Goal: Transaction & Acquisition: Purchase product/service

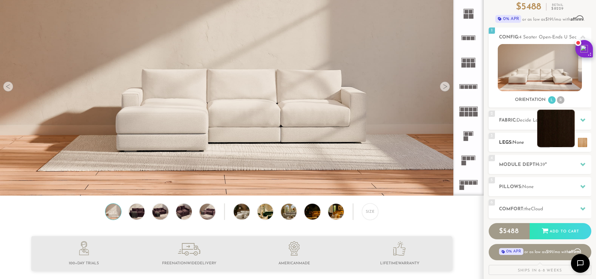
scroll to position [63, 0]
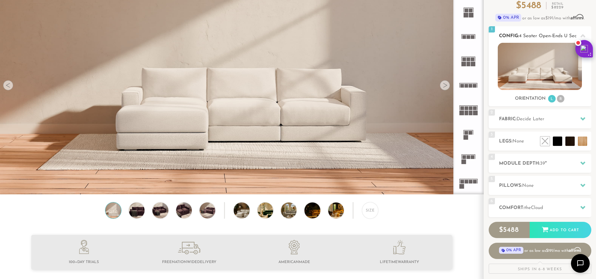
click at [562, 99] on li "R" at bounding box center [561, 99] width 8 height 8
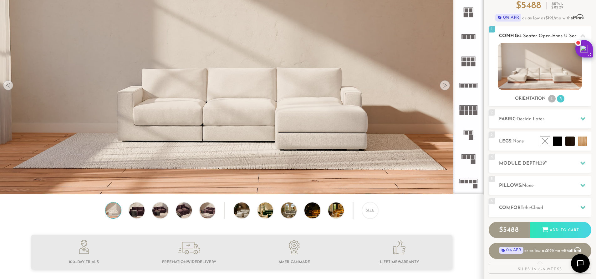
click at [551, 101] on li "L" at bounding box center [552, 99] width 8 height 8
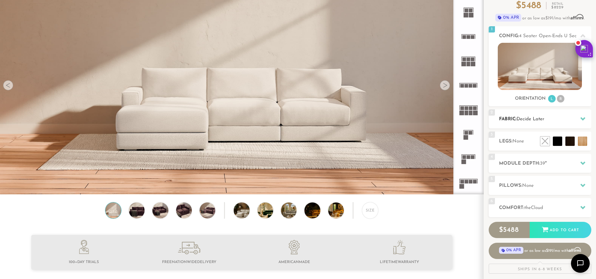
click at [578, 122] on div at bounding box center [582, 119] width 13 height 13
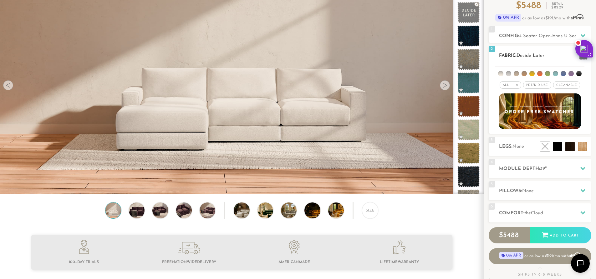
click at [518, 74] on li at bounding box center [516, 73] width 5 height 5
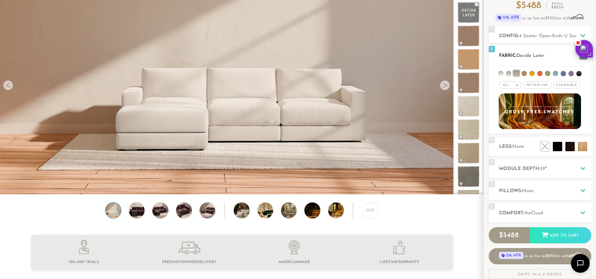
click at [515, 83] on div "All >" at bounding box center [510, 85] width 22 height 8
click at [519, 137] on li "Luxury" at bounding box center [510, 138] width 22 height 9
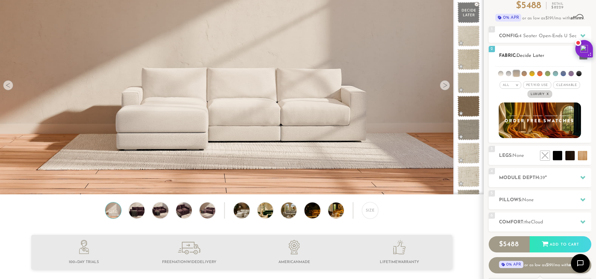
click at [537, 74] on li at bounding box center [539, 73] width 5 height 5
click at [546, 73] on li at bounding box center [547, 73] width 5 height 5
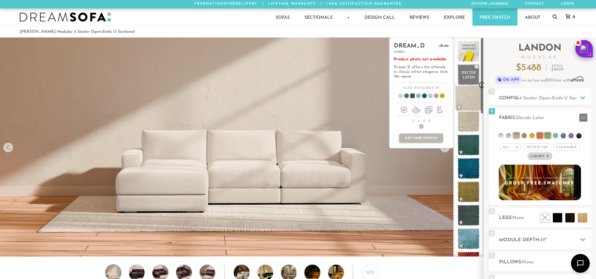
scroll to position [0, 0]
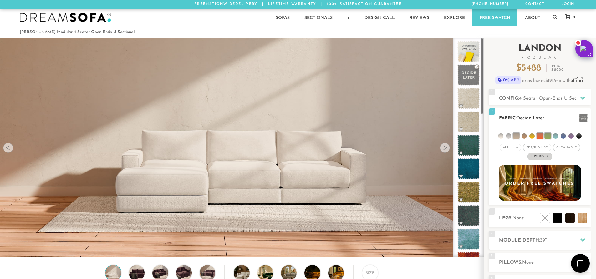
click at [513, 148] on div "All >" at bounding box center [510, 148] width 22 height 8
click at [516, 157] on li "All" at bounding box center [510, 155] width 22 height 9
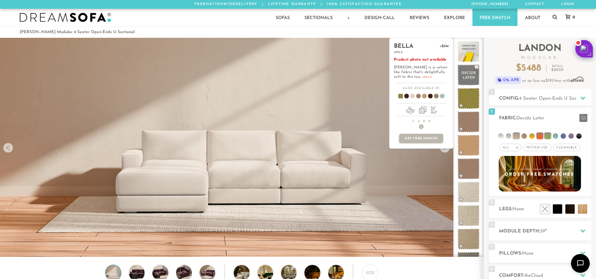
click at [423, 75] on link "more" at bounding box center [427, 77] width 9 height 4
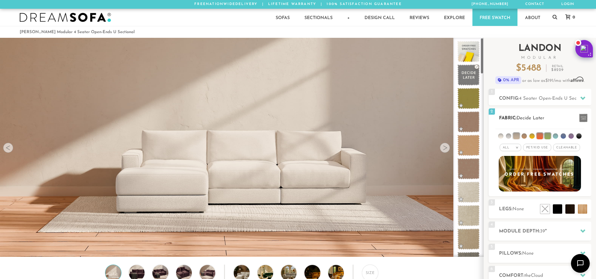
click at [509, 149] on em "All" at bounding box center [506, 147] width 7 height 3
click at [514, 173] on li "Family" at bounding box center [510, 173] width 22 height 9
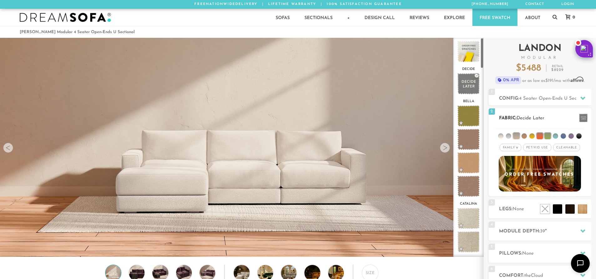
click at [504, 149] on em "Family" at bounding box center [509, 147] width 12 height 3
click at [513, 192] on li "Durable" at bounding box center [510, 191] width 22 height 9
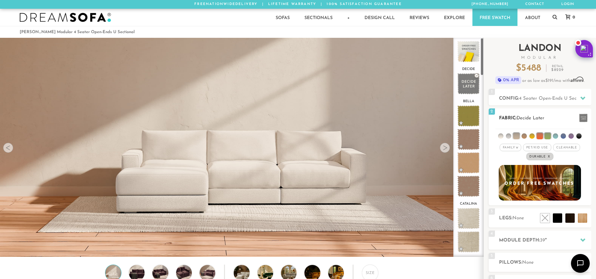
click at [509, 148] on em "Family" at bounding box center [509, 147] width 12 height 3
drag, startPoint x: 514, startPoint y: 200, endPoint x: 492, endPoint y: 152, distance: 52.5
click at [514, 199] on li "Luxury" at bounding box center [510, 200] width 22 height 9
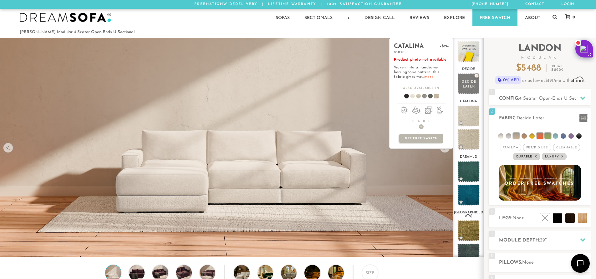
click at [427, 75] on link "more" at bounding box center [428, 77] width 9 height 4
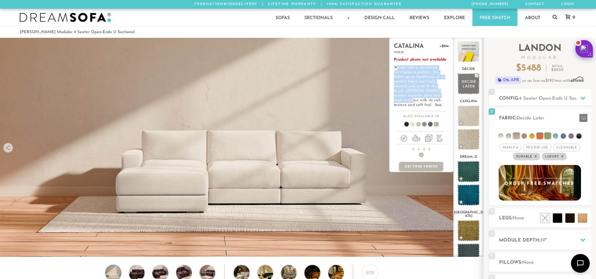
drag, startPoint x: 397, startPoint y: 67, endPoint x: 429, endPoint y: 98, distance: 45.1
click at [429, 98] on p "Product photo not available Woven into a handsome herringbone pattern, this fab…" at bounding box center [421, 83] width 55 height 50
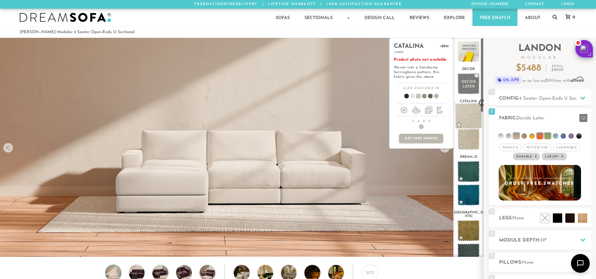
click at [469, 120] on span at bounding box center [468, 116] width 28 height 27
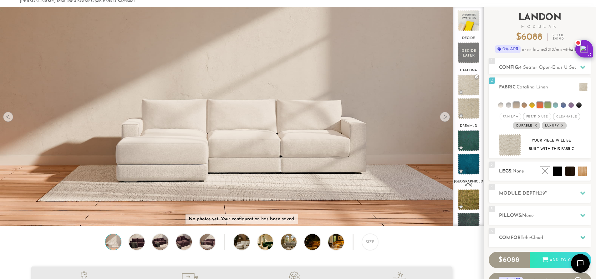
scroll to position [31, 0]
click at [517, 176] on div "3 Legs: None $0 $199 Nailheads:" at bounding box center [540, 170] width 103 height 19
click at [564, 173] on li at bounding box center [556, 157] width 38 height 38
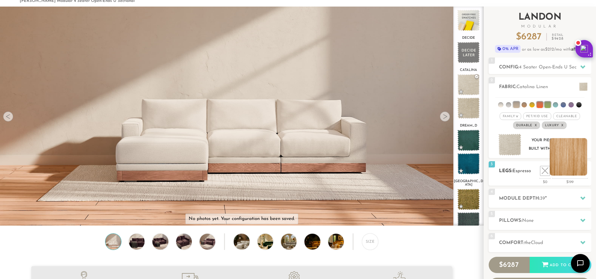
click at [583, 173] on li at bounding box center [568, 157] width 38 height 38
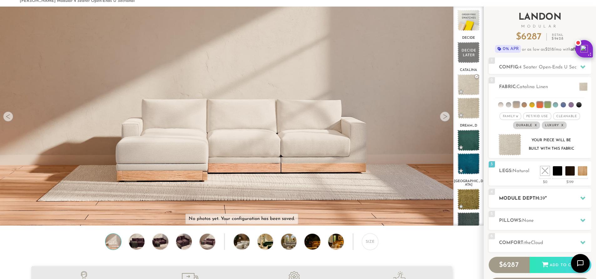
click at [574, 196] on h2 "Module Depth: 39 "" at bounding box center [545, 198] width 92 height 7
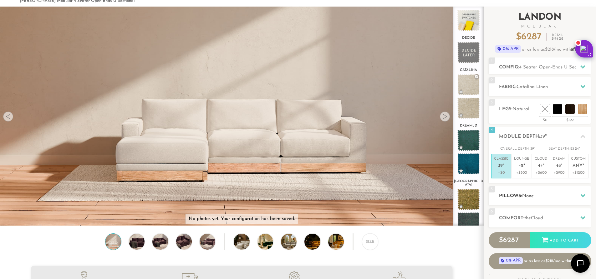
click at [571, 193] on h2 "Pillows: None" at bounding box center [545, 196] width 92 height 7
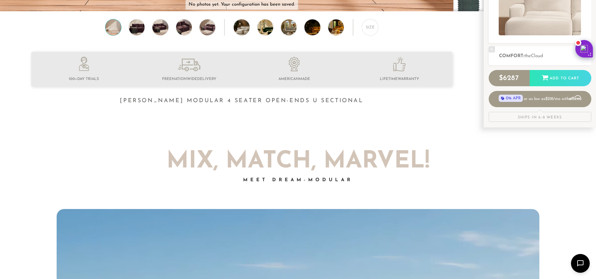
scroll to position [0, 0]
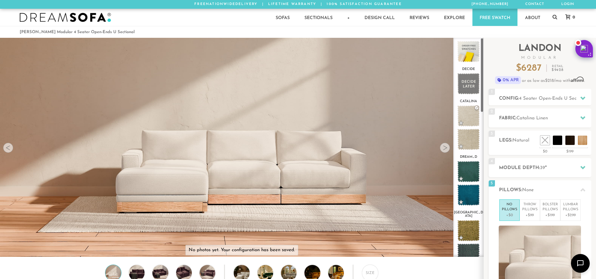
click at [351, 34] on ol "[PERSON_NAME] Modular 4 Seater Open-Ends U Sectional" at bounding box center [298, 32] width 557 height 8
